Goal: Book appointment/travel/reservation

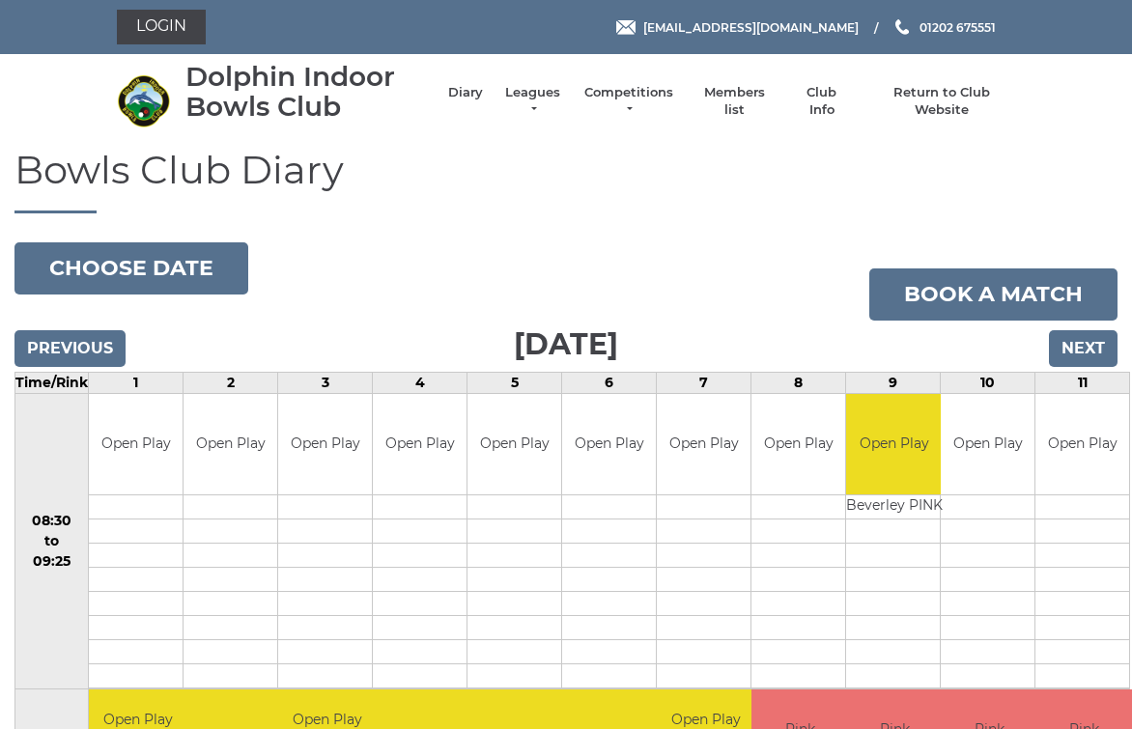
click at [1111, 334] on input "Next" at bounding box center [1083, 348] width 69 height 37
click at [1092, 346] on input "Next" at bounding box center [1083, 348] width 69 height 37
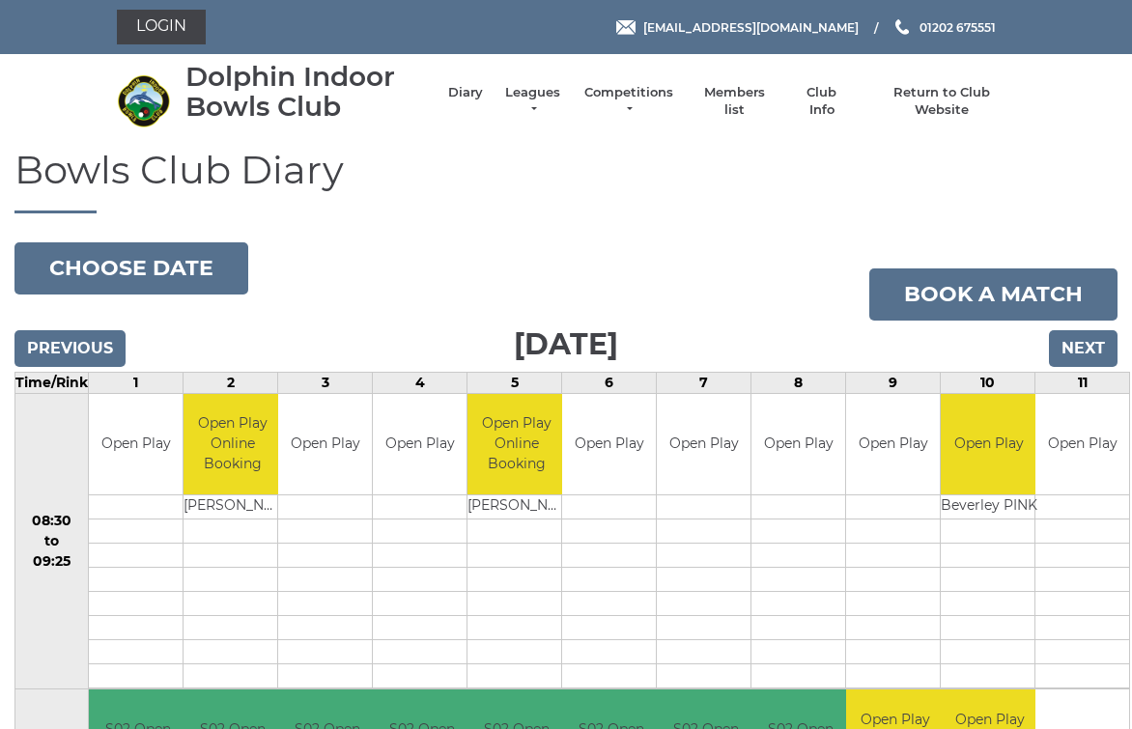
click at [1096, 343] on input "Next" at bounding box center [1083, 348] width 69 height 37
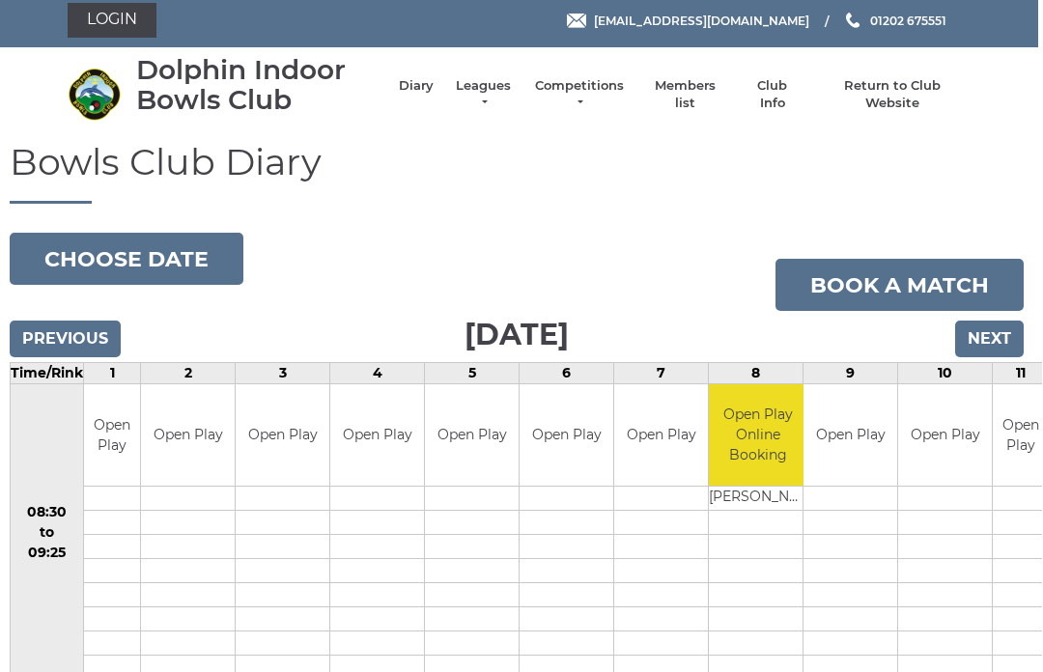
scroll to position [0, 4]
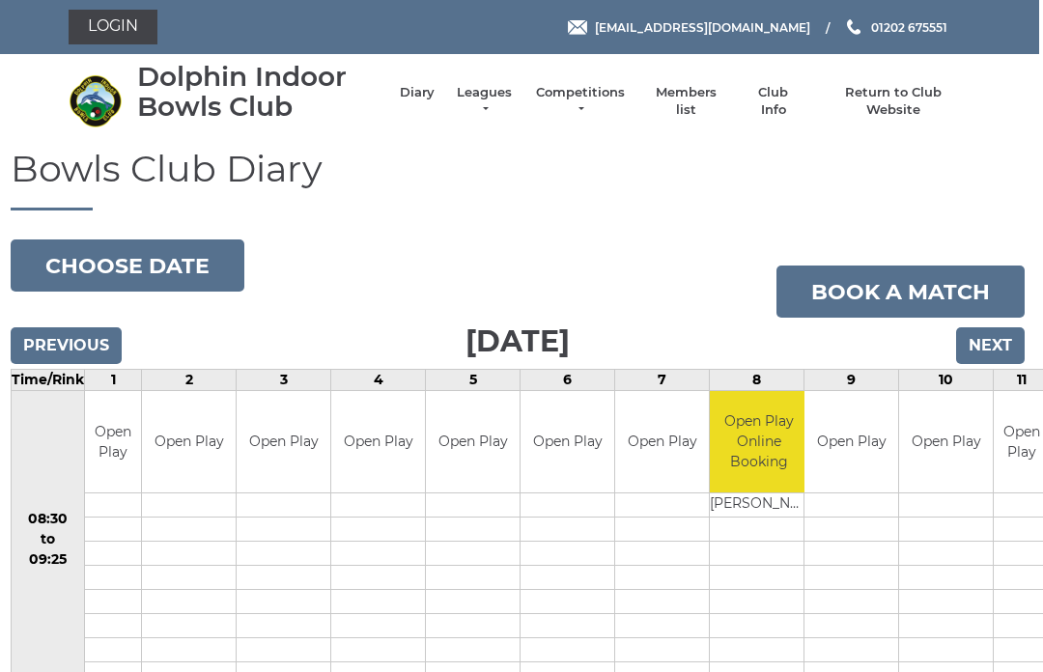
click at [994, 338] on input "Next" at bounding box center [990, 345] width 69 height 37
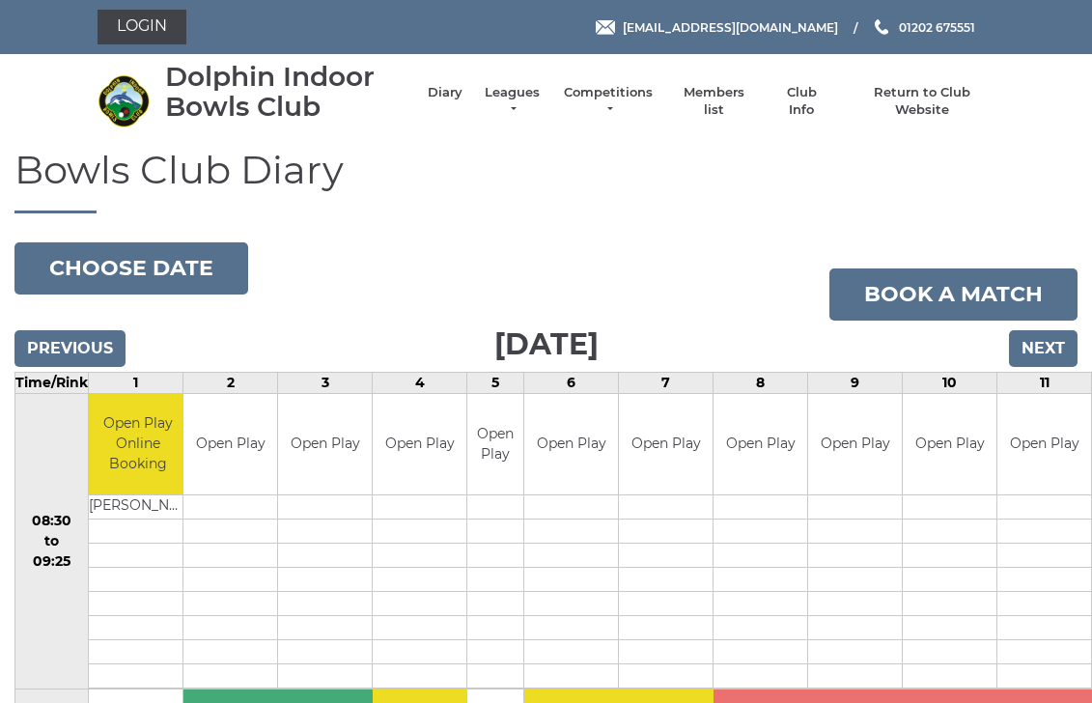
click at [1058, 350] on input "Next" at bounding box center [1043, 348] width 69 height 37
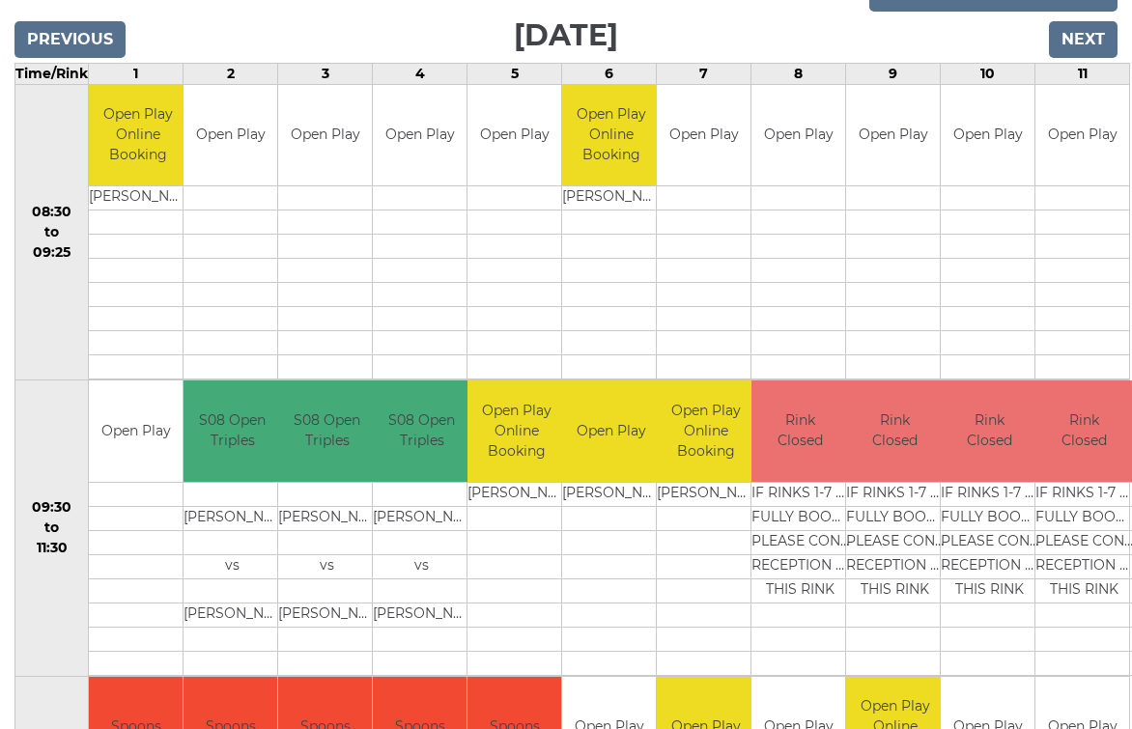
scroll to position [310, 0]
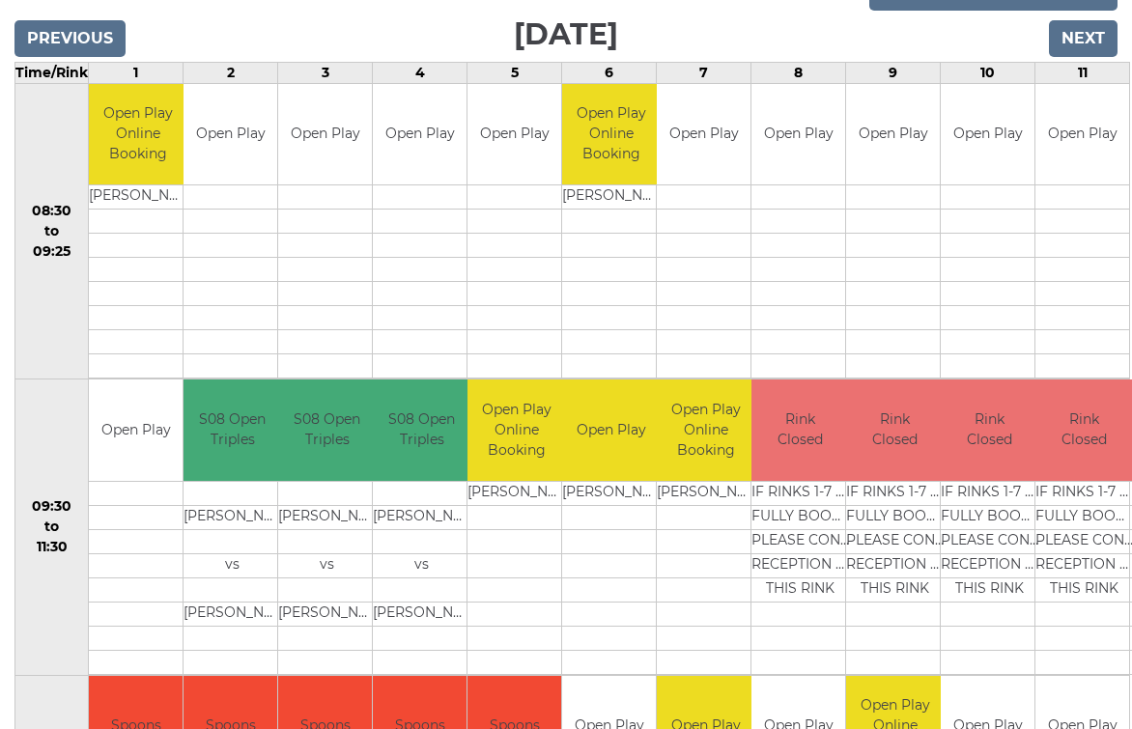
click at [1129, 588] on td "THIS RINK" at bounding box center [1084, 590] width 98 height 24
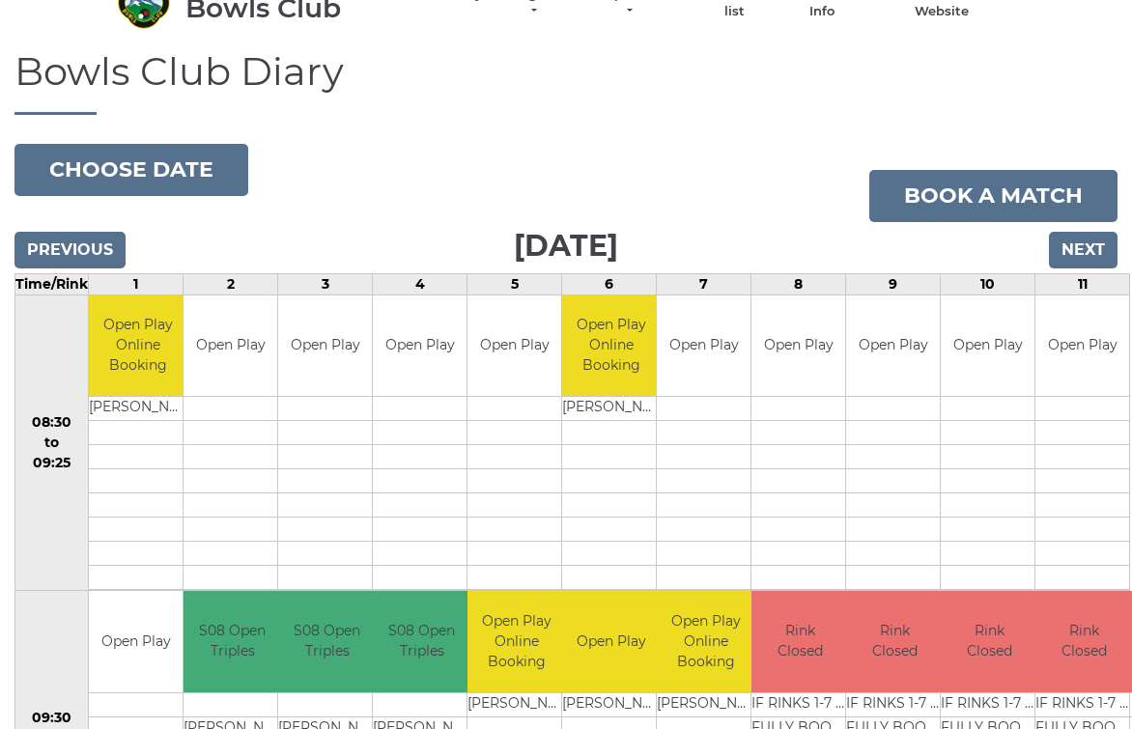
scroll to position [0, 0]
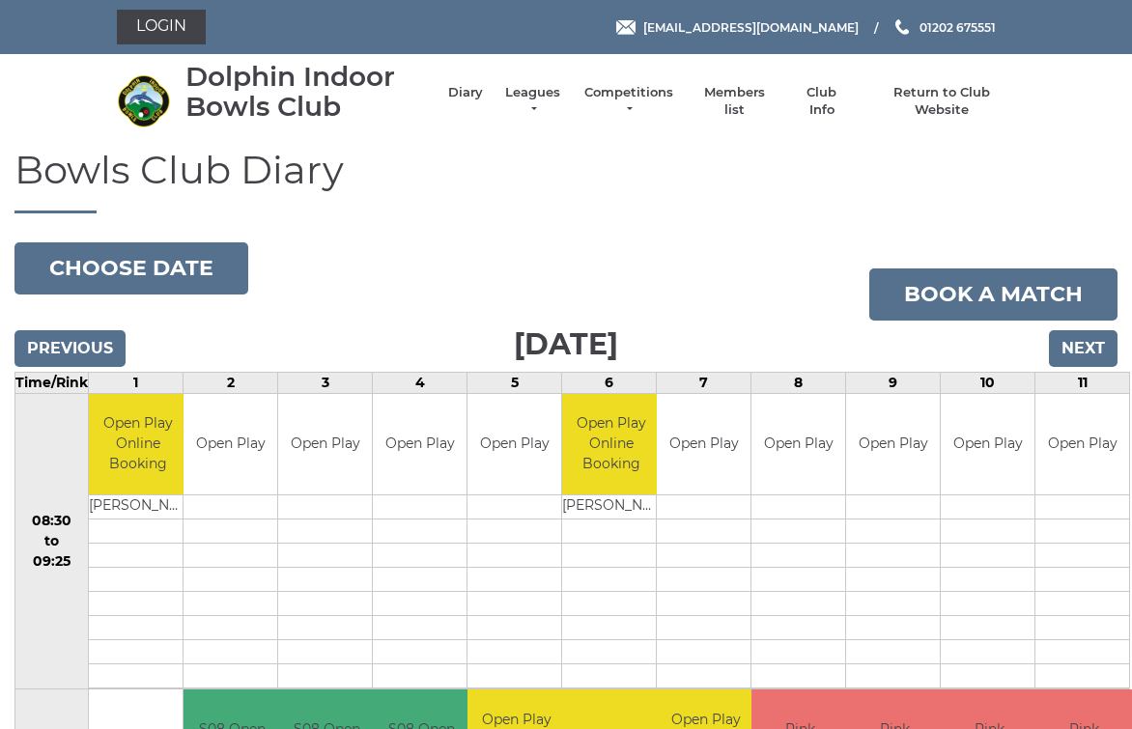
click at [1097, 340] on input "Next" at bounding box center [1083, 348] width 69 height 37
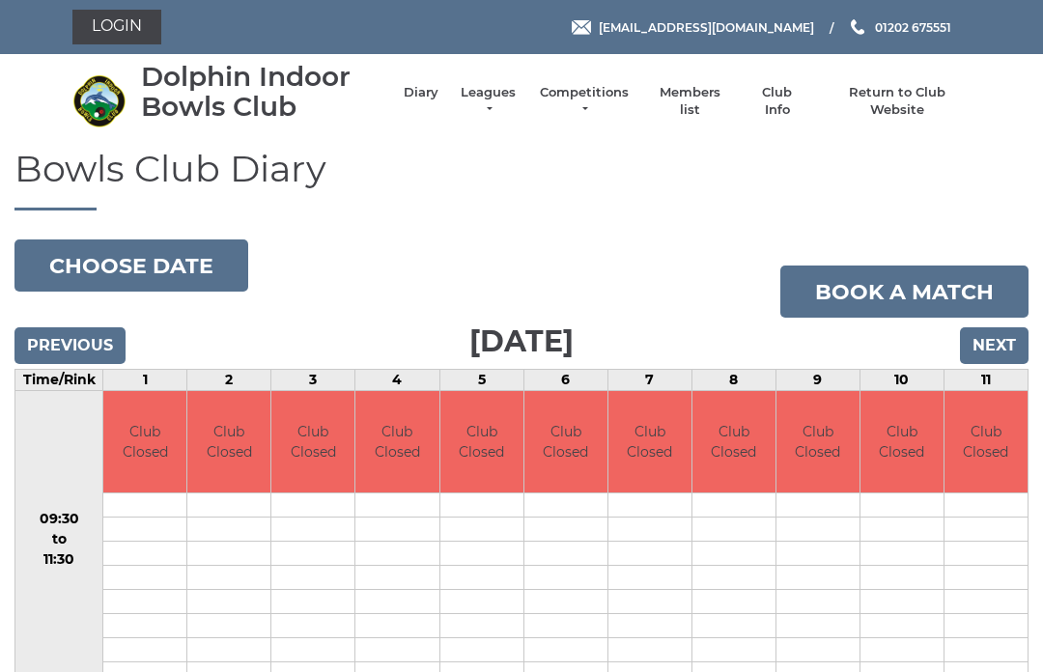
click at [1001, 358] on input "Next" at bounding box center [994, 345] width 69 height 37
click at [1001, 348] on input "Next" at bounding box center [994, 345] width 69 height 37
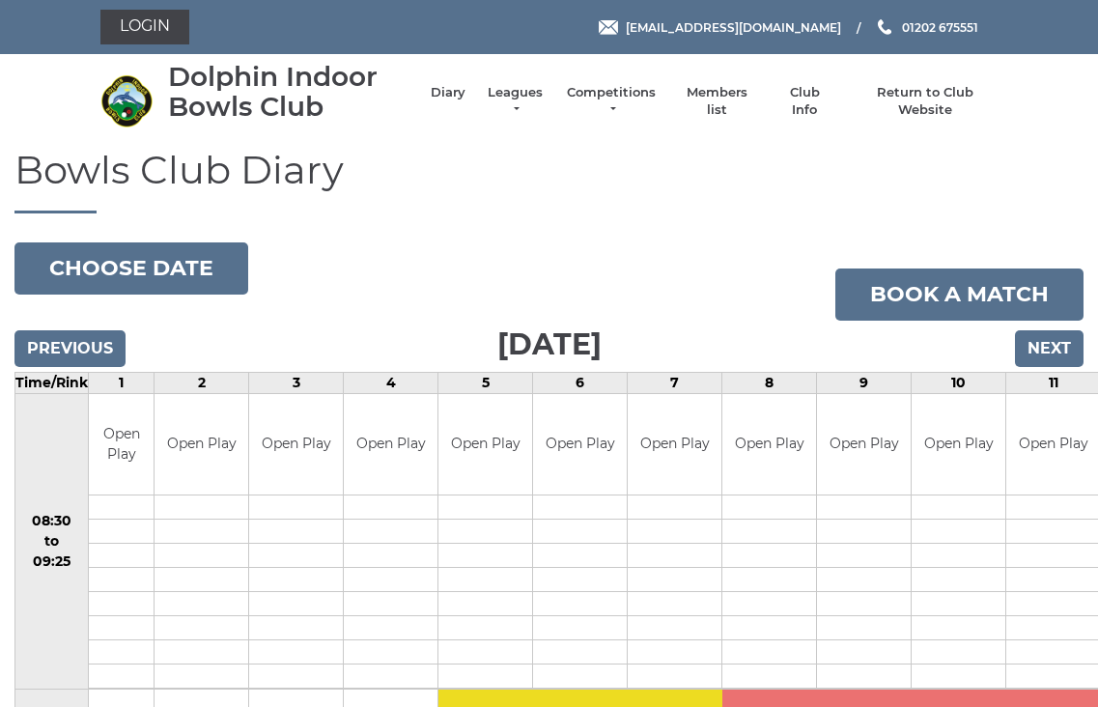
click at [84, 341] on input "Previous" at bounding box center [69, 348] width 111 height 37
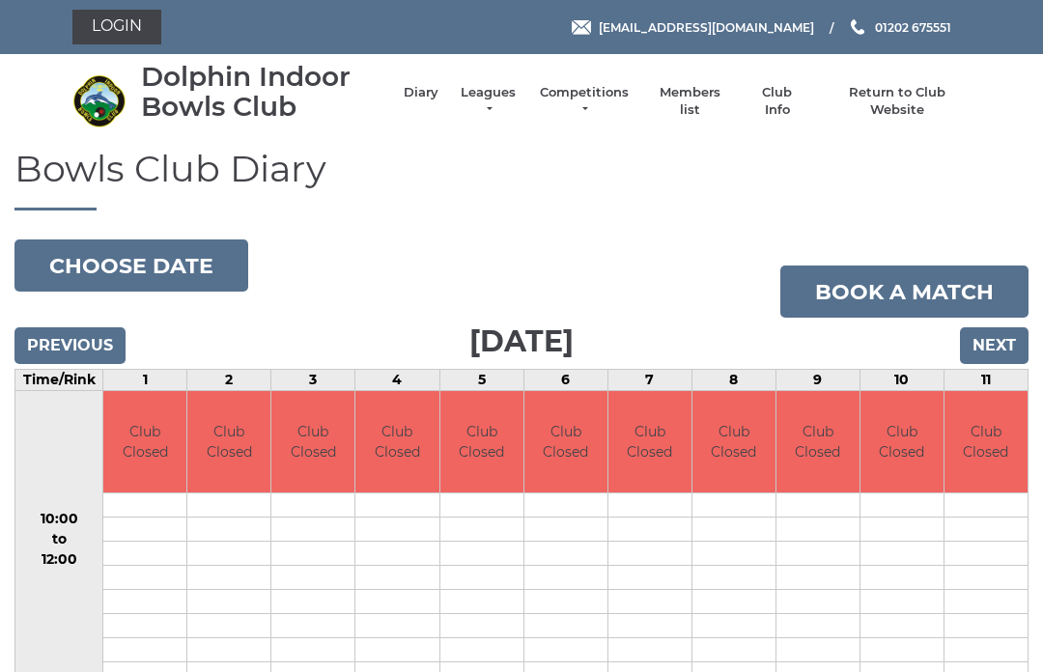
click at [73, 352] on input "Previous" at bounding box center [69, 345] width 111 height 37
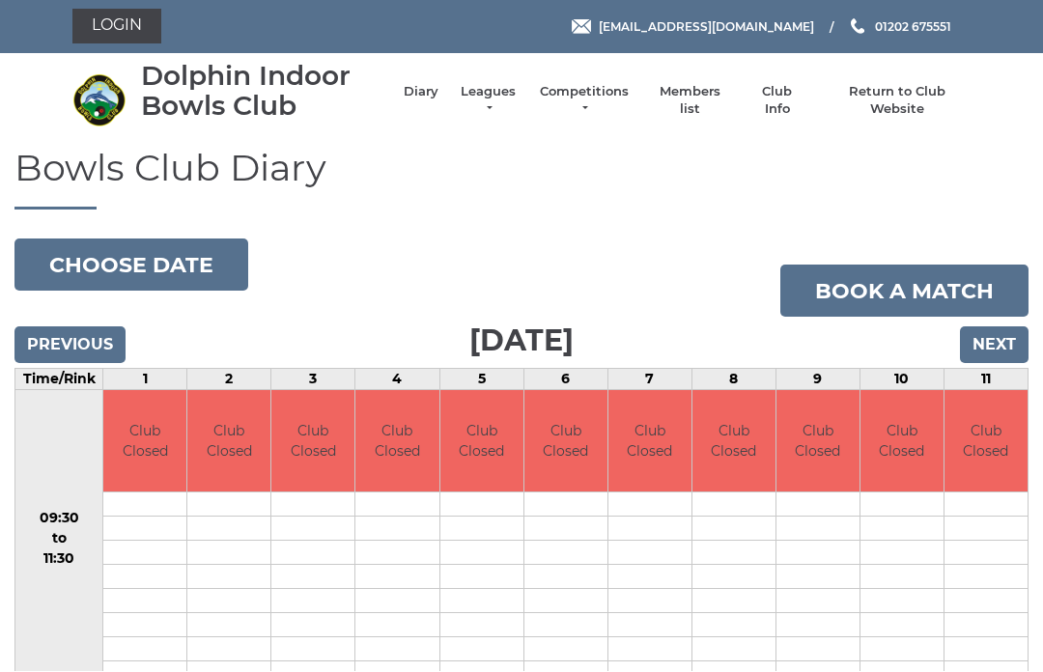
scroll to position [1, 0]
click at [84, 330] on input "Previous" at bounding box center [69, 344] width 111 height 37
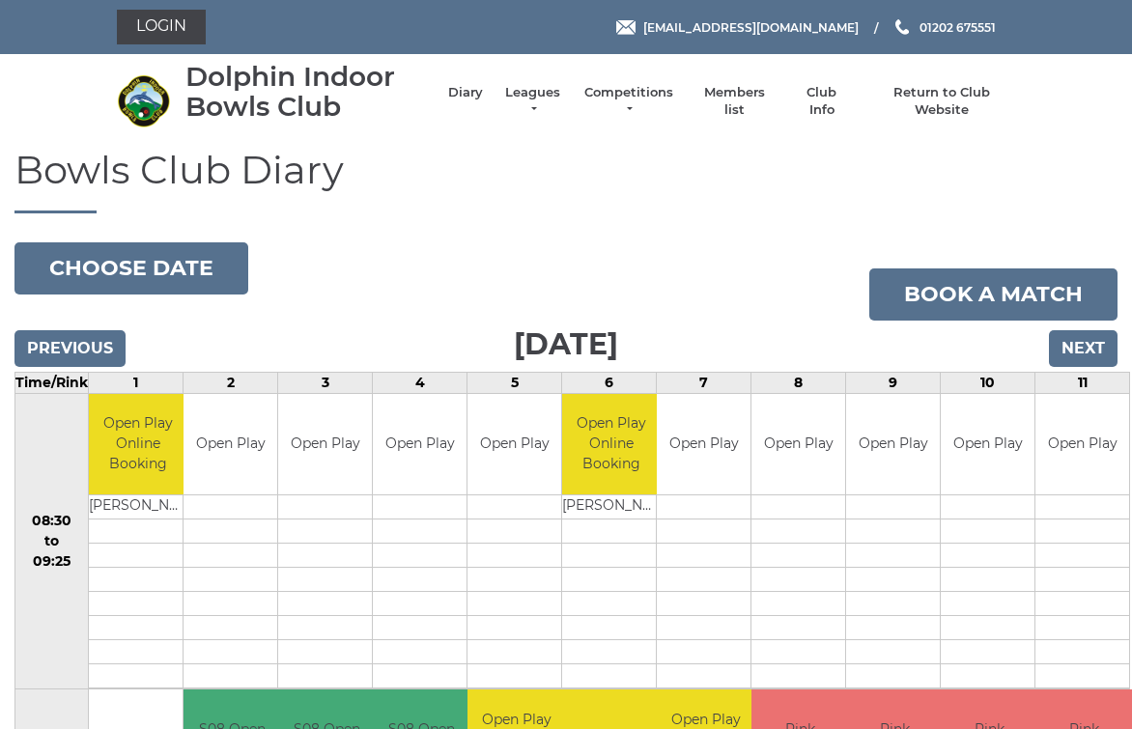
scroll to position [10, 0]
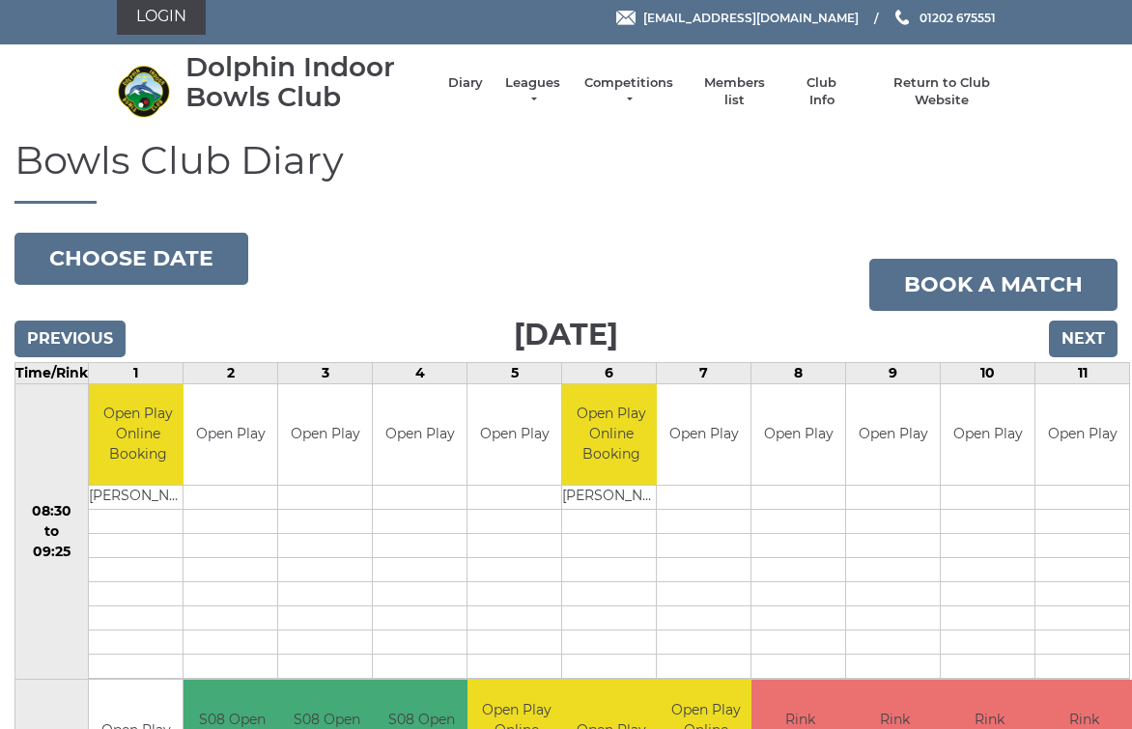
click at [89, 367] on td "1" at bounding box center [136, 372] width 95 height 21
click at [82, 344] on input "Previous" at bounding box center [69, 339] width 111 height 37
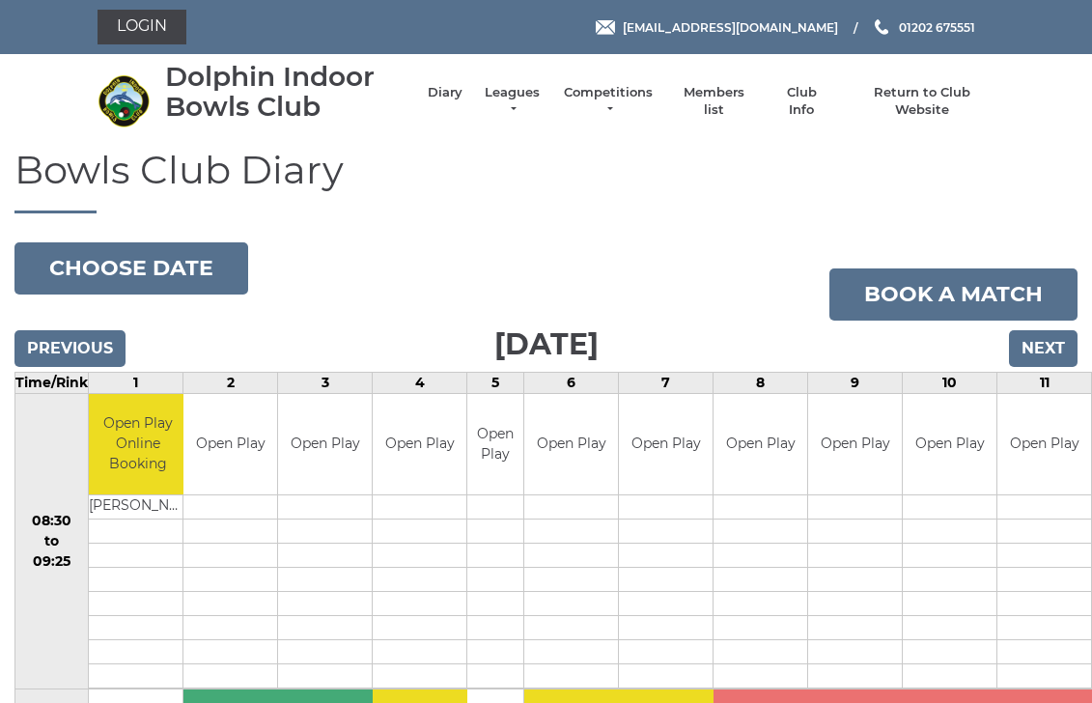
scroll to position [5, 0]
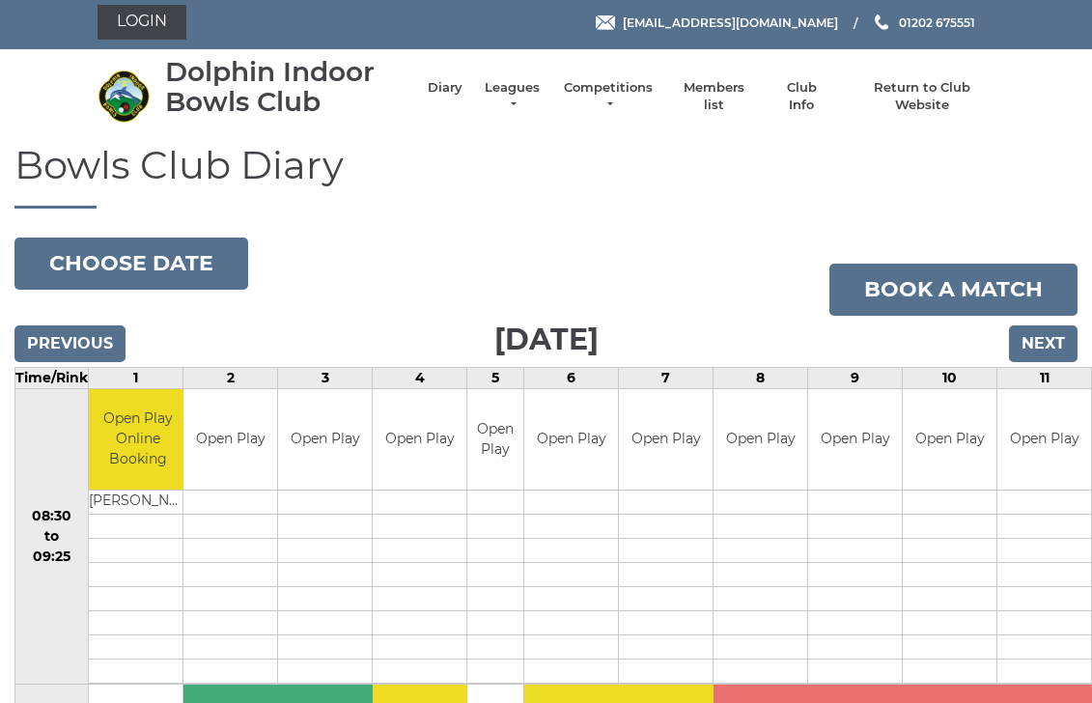
click at [65, 330] on input "Previous" at bounding box center [69, 343] width 111 height 37
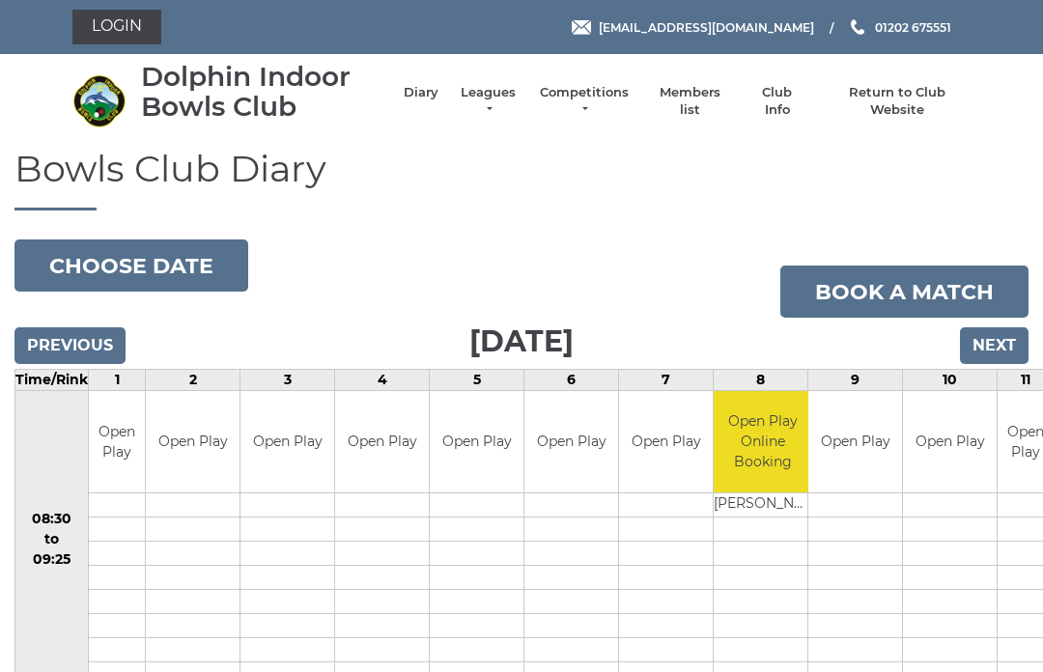
click at [66, 331] on input "Previous" at bounding box center [69, 345] width 111 height 37
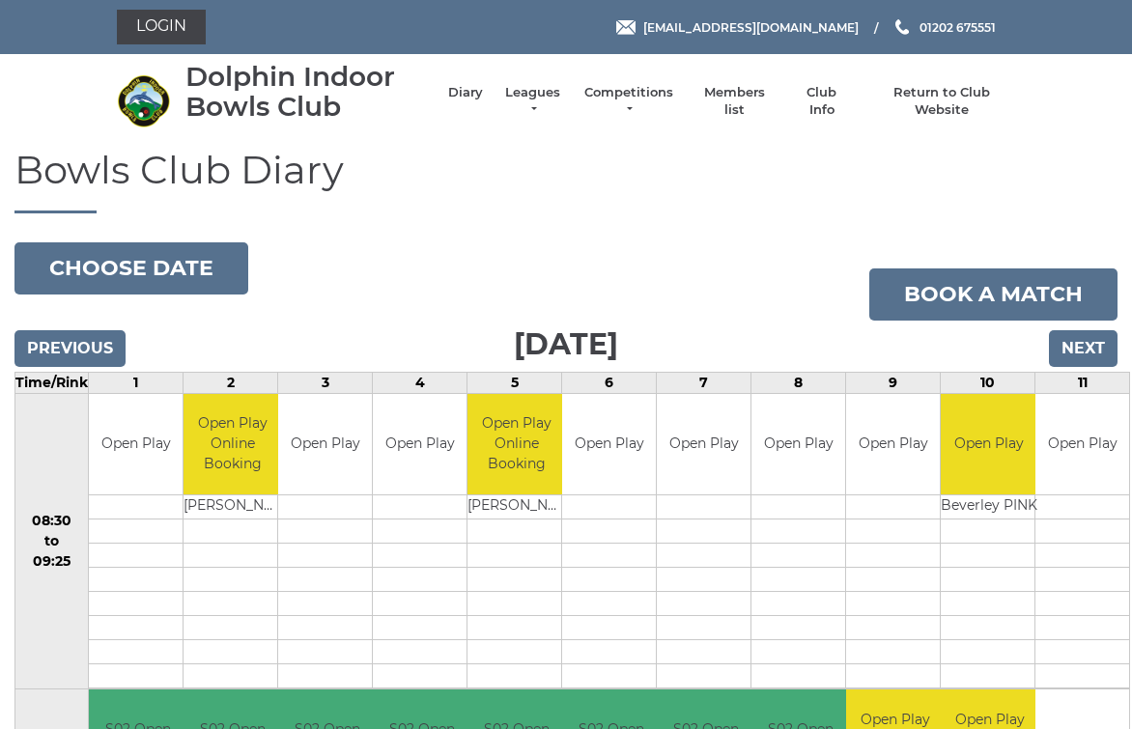
scroll to position [10, 0]
